Goal: Transaction & Acquisition: Purchase product/service

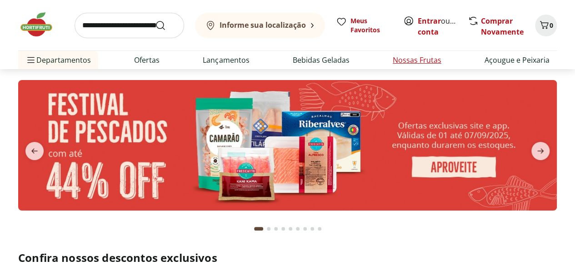
click at [420, 59] on link "Nossas Frutas" at bounding box center [417, 60] width 49 height 11
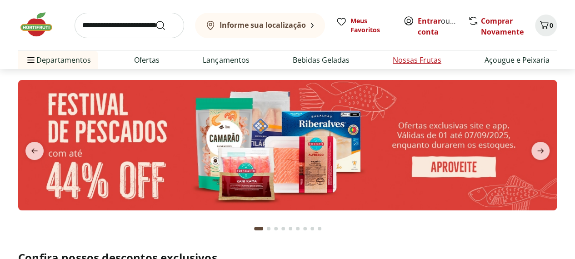
select select "**********"
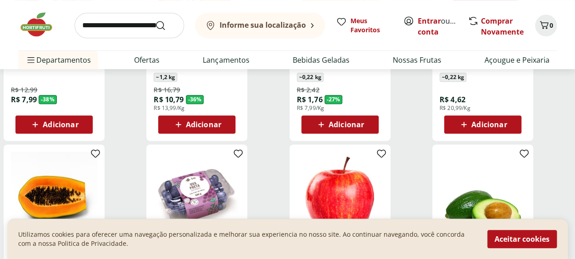
scroll to position [213, 0]
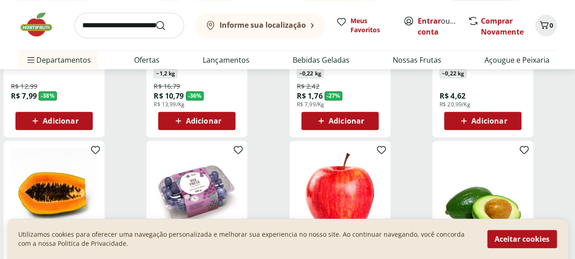
click at [313, 28] on button "Informe sua localização" at bounding box center [260, 25] width 130 height 25
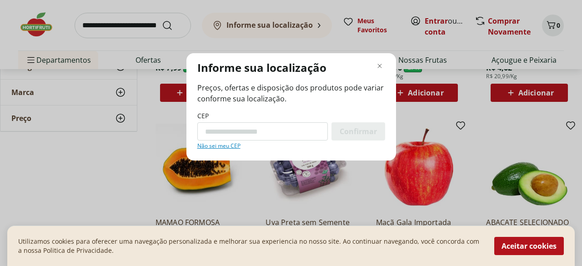
click at [242, 133] on input "CEP" at bounding box center [262, 131] width 130 height 18
type input "*********"
click at [362, 128] on span "Confirmar" at bounding box center [357, 131] width 37 height 7
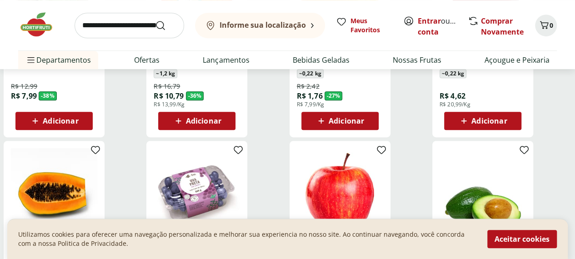
click at [281, 24] on b "Informe sua localização" at bounding box center [262, 25] width 86 height 10
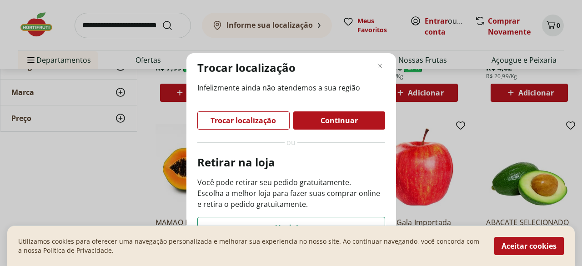
click at [315, 124] on div "Continuar" at bounding box center [339, 120] width 92 height 18
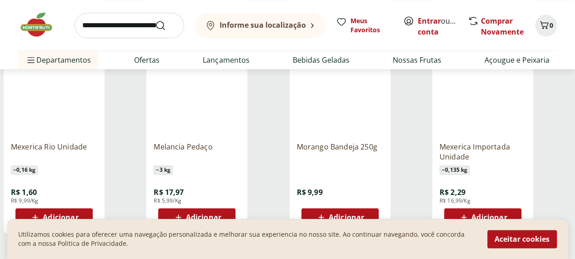
scroll to position [516, 0]
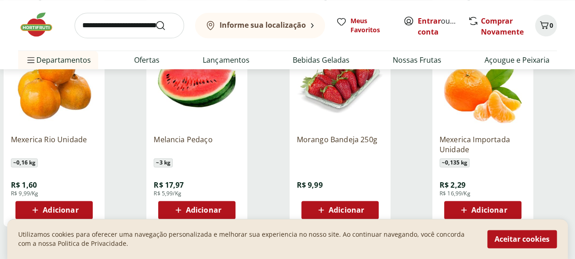
click at [364, 206] on span "Adicionar" at bounding box center [345, 209] width 35 height 7
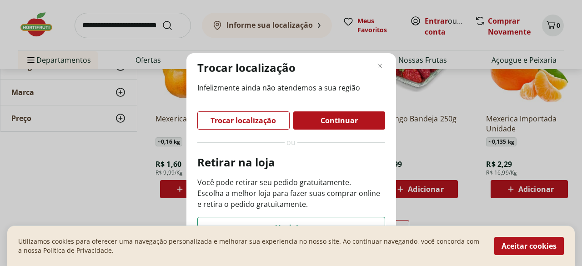
click at [307, 114] on div "Continuar" at bounding box center [339, 120] width 92 height 18
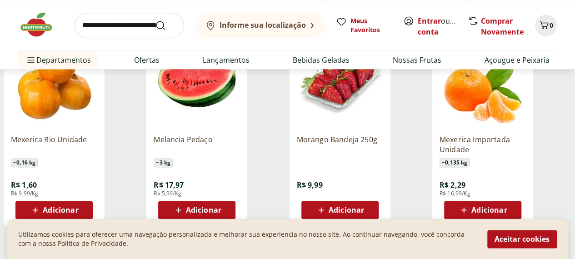
click at [364, 206] on span "Adicionar" at bounding box center [345, 209] width 35 height 7
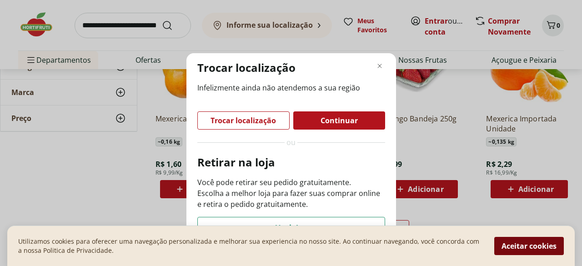
click at [521, 248] on button "Aceitar cookies" at bounding box center [529, 246] width 70 height 18
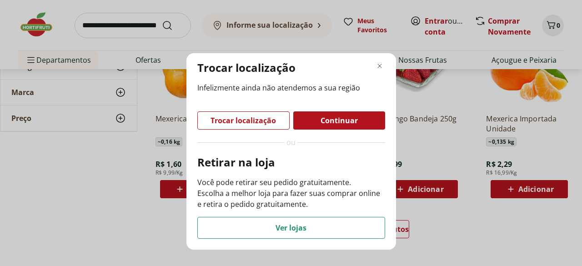
click at [440, 219] on div "Trocar localização Infelizmente ainda não atendemos a sua região Trocar localiz…" at bounding box center [291, 133] width 582 height 266
